Goal: Task Accomplishment & Management: Manage account settings

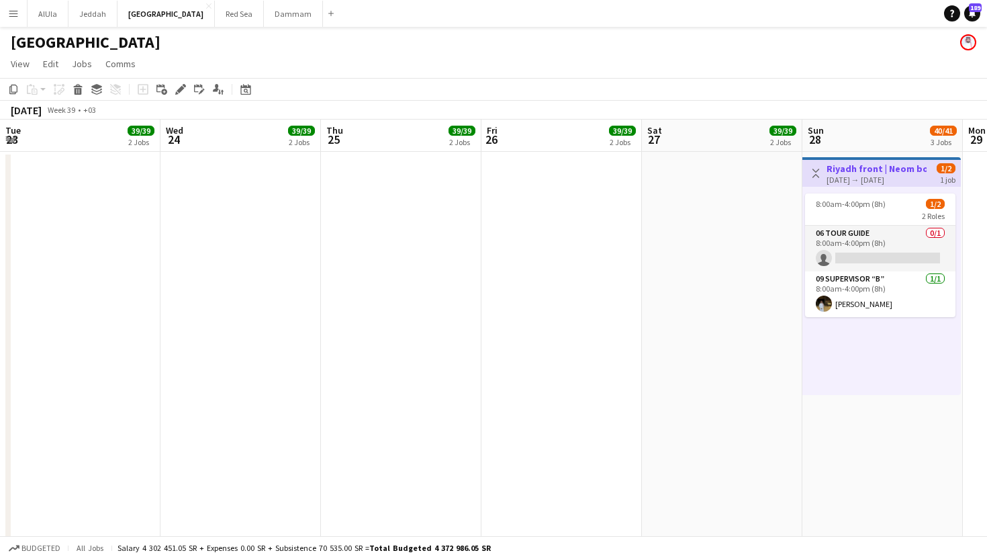
scroll to position [0, 495]
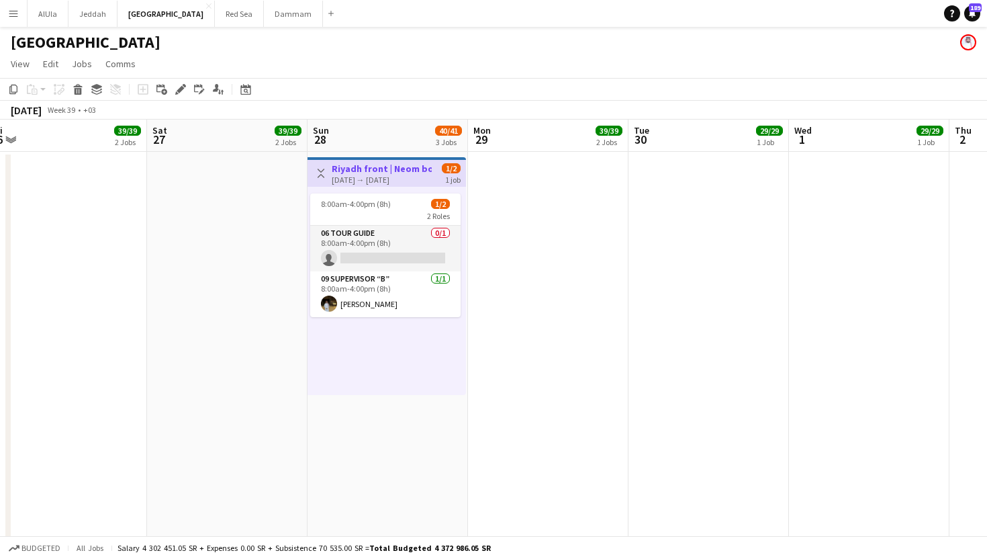
click at [382, 163] on h3 "Riyadh front | Neom booth" at bounding box center [382, 169] width 100 height 12
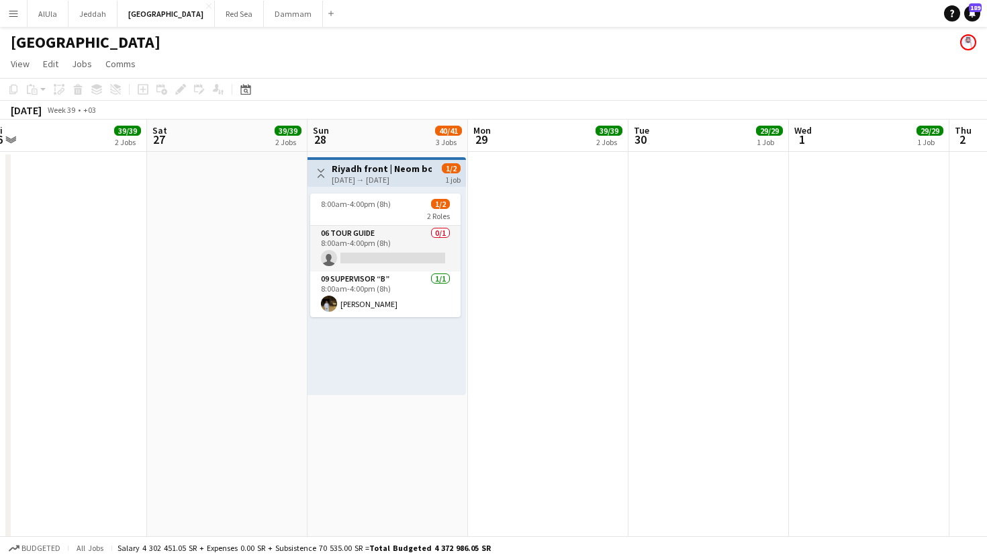
click at [382, 163] on h3 "Riyadh front | Neom booth" at bounding box center [382, 169] width 100 height 12
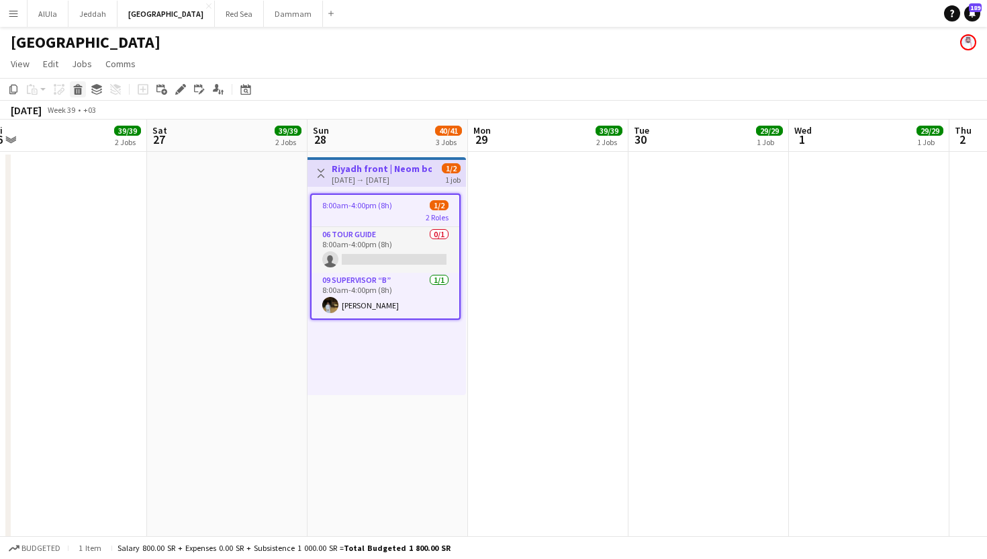
click at [77, 88] on icon at bounding box center [78, 91] width 7 height 7
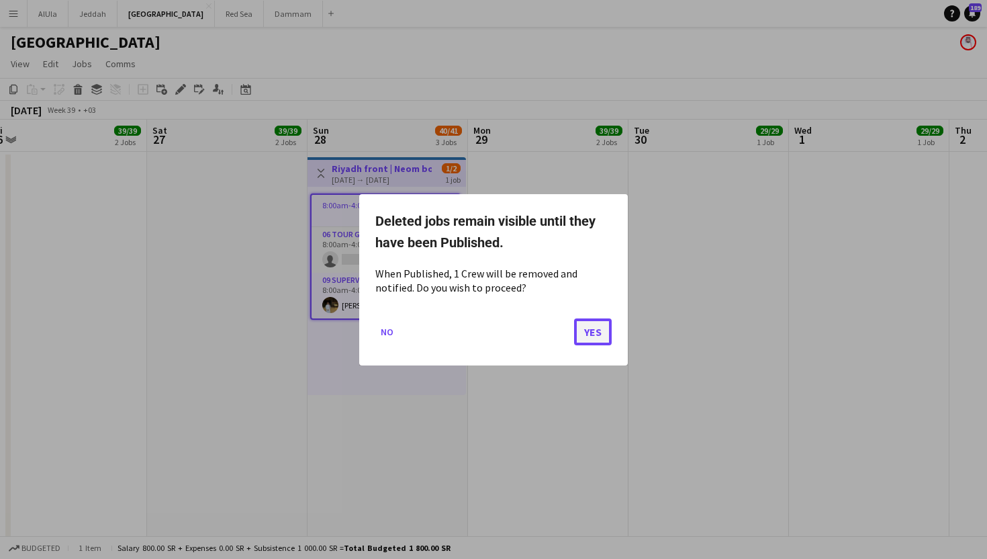
click at [592, 337] on button "Yes" at bounding box center [593, 331] width 38 height 27
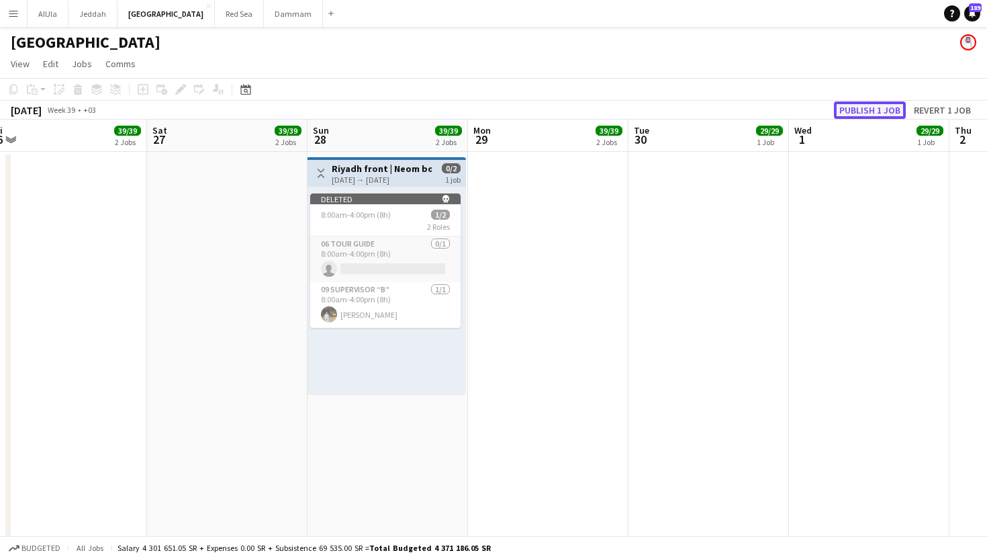
click at [893, 110] on button "Publish 1 job" at bounding box center [870, 109] width 72 height 17
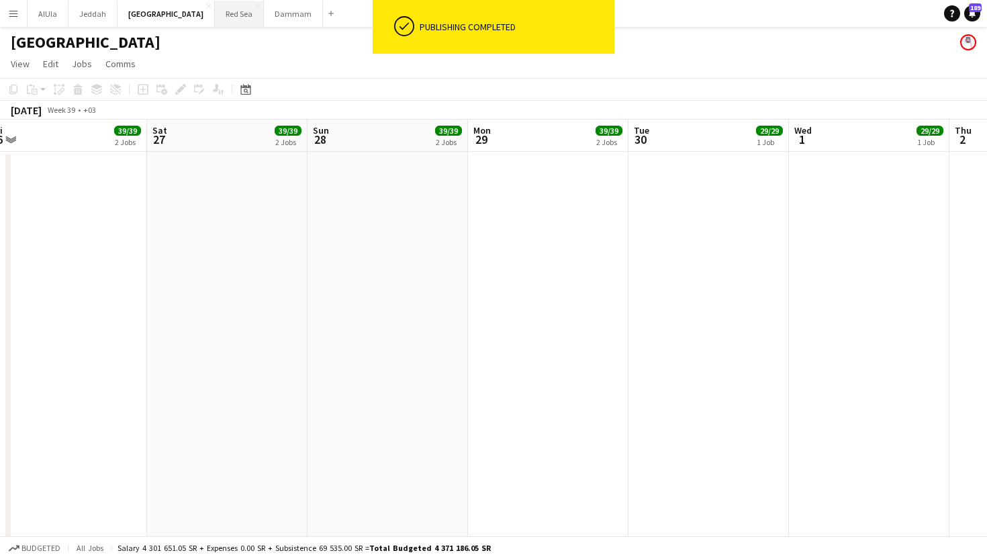
click at [215, 11] on button "Red Sea Close" at bounding box center [239, 14] width 49 height 26
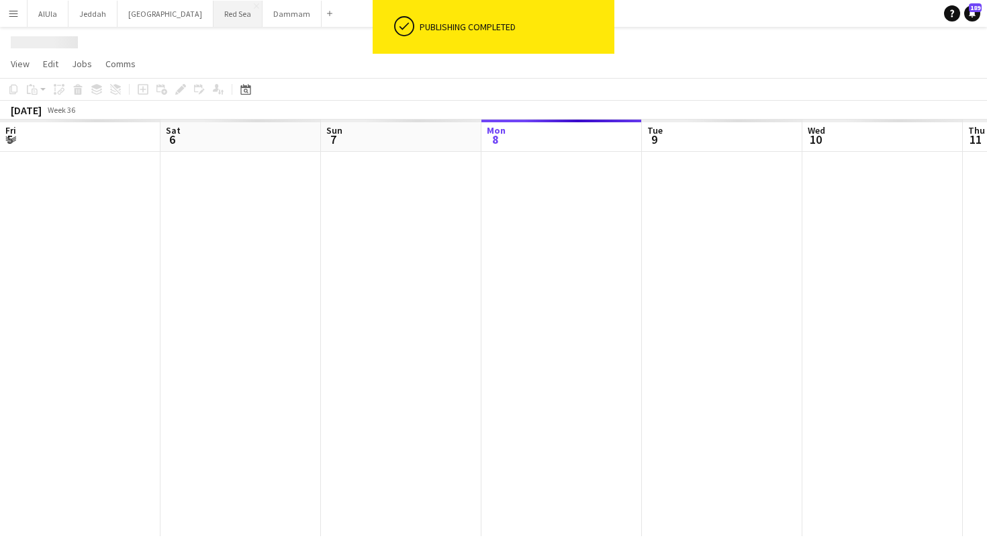
scroll to position [0, 321]
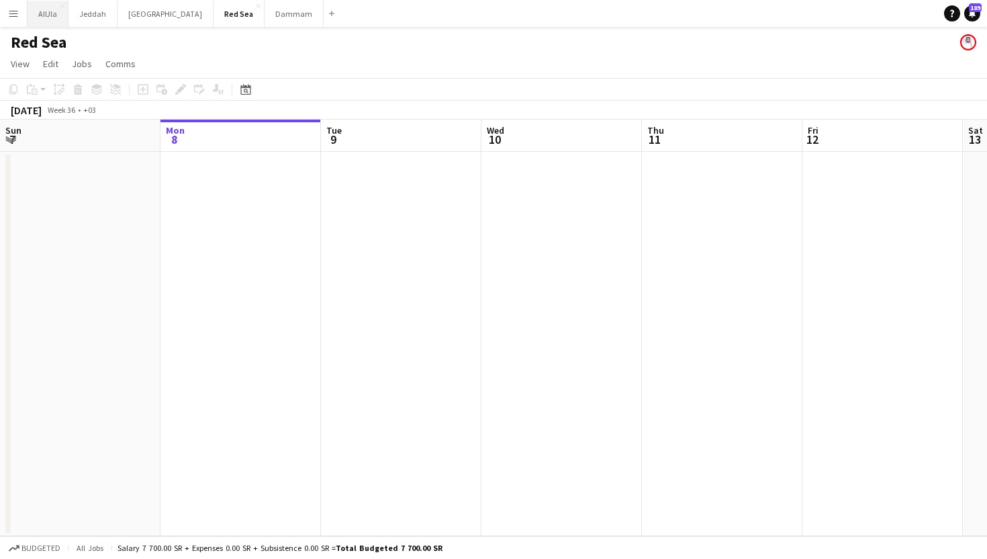
click at [49, 16] on button "AlUla Close" at bounding box center [48, 14] width 41 height 26
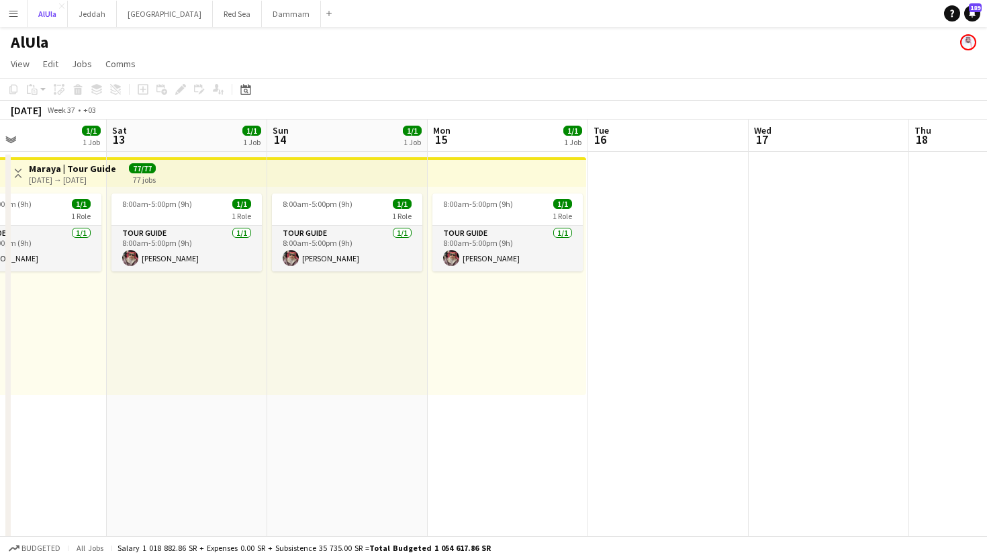
scroll to position [0, 538]
